Goal: Navigation & Orientation: Find specific page/section

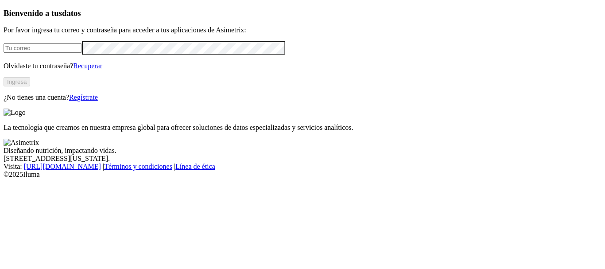
type input "[PERSON_NAME][EMAIL_ADDRESS][PERSON_NAME][DOMAIN_NAME]"
click at [30, 86] on button "Ingresa" at bounding box center [17, 81] width 27 height 9
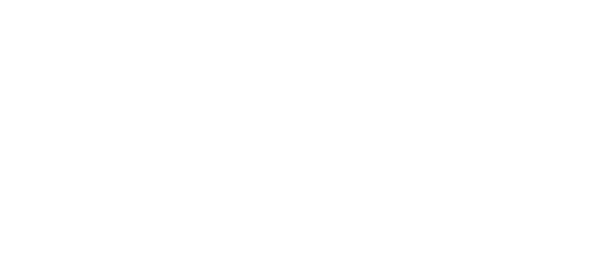
click at [20, 18] on icon at bounding box center [17, 181] width 27 height 354
drag, startPoint x: 256, startPoint y: 206, endPoint x: 239, endPoint y: 168, distance: 41.6
